Goal: Book appointment/travel/reservation

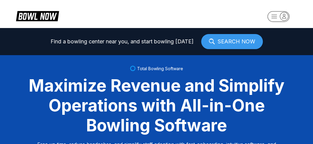
click at [283, 20] on icon "button" at bounding box center [284, 16] width 8 height 8
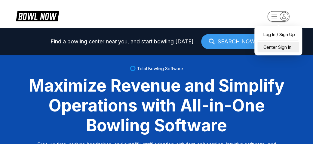
click at [275, 47] on div "Center Sign In" at bounding box center [278, 47] width 42 height 11
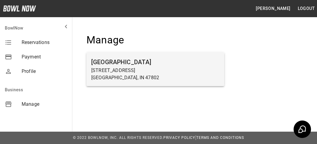
click at [117, 59] on h6 "[GEOGRAPHIC_DATA]" at bounding box center [155, 62] width 128 height 10
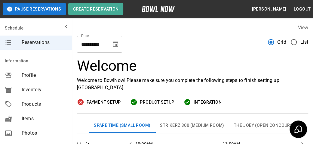
scroll to position [0, 174]
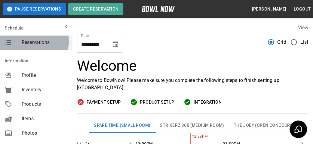
click at [32, 41] on span "Reservations" at bounding box center [45, 42] width 46 height 7
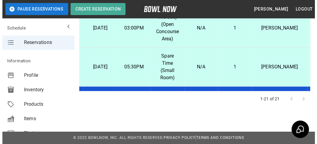
scroll to position [49, 29]
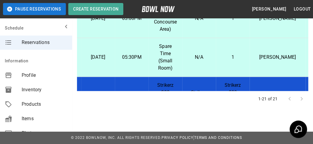
click at [166, 62] on p "Spare Time (Small Room)" at bounding box center [165, 57] width 24 height 29
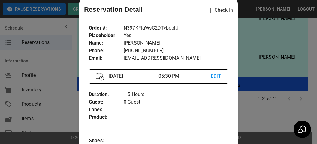
scroll to position [0, 0]
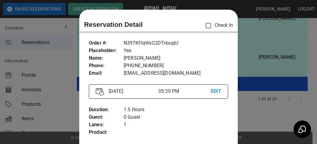
click at [239, 64] on div at bounding box center [158, 72] width 317 height 144
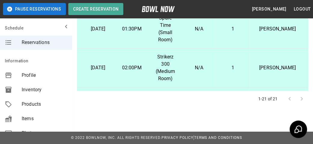
scroll to position [139, 29]
